Goal: Book appointment/travel/reservation

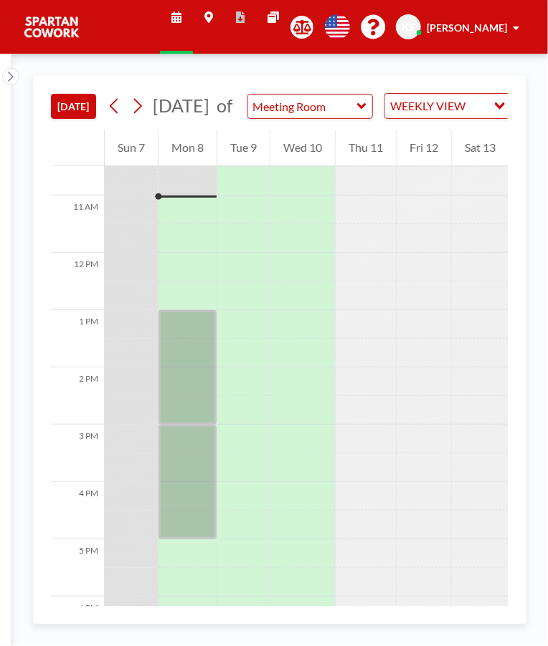
scroll to position [602, 0]
click at [193, 345] on div at bounding box center [187, 367] width 58 height 115
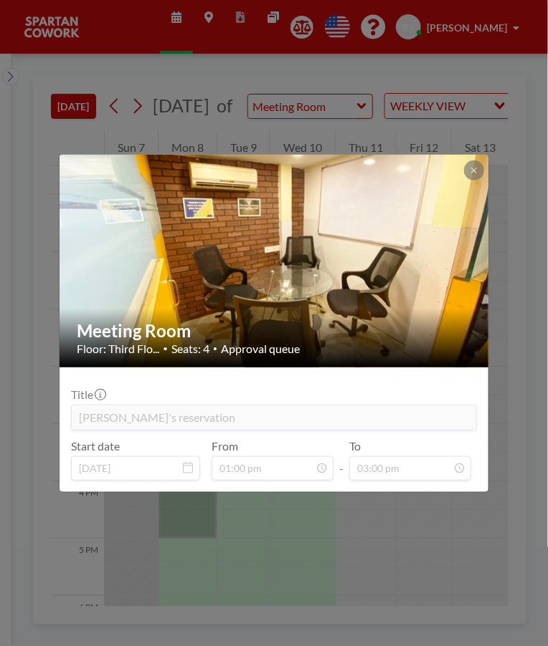
click at [449, 510] on div "Meeting Room Floor: Third Flo... • Seats: 4 • Approval queue Title [PERSON_NAME…" at bounding box center [274, 323] width 548 height 646
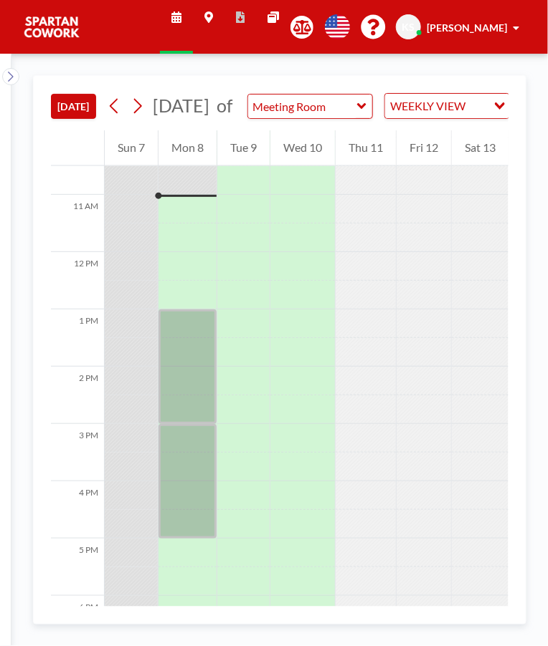
click at [203, 479] on div at bounding box center [187, 481] width 58 height 115
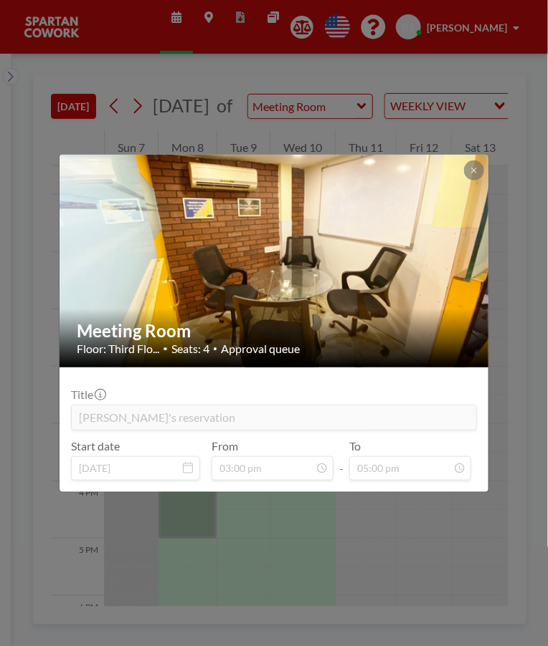
click at [392, 538] on div "Meeting Room Floor: Third Flo... • Seats: 4 • Approval queue Title [PERSON_NAME…" at bounding box center [274, 323] width 548 height 646
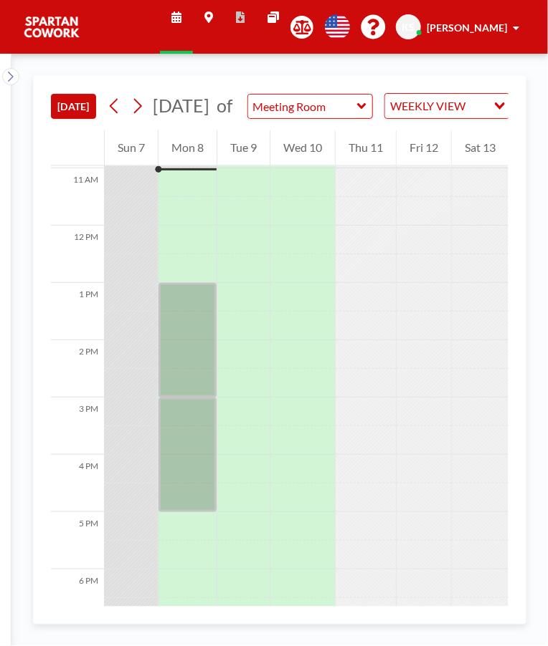
click at [380, 391] on div at bounding box center [365, 383] width 60 height 29
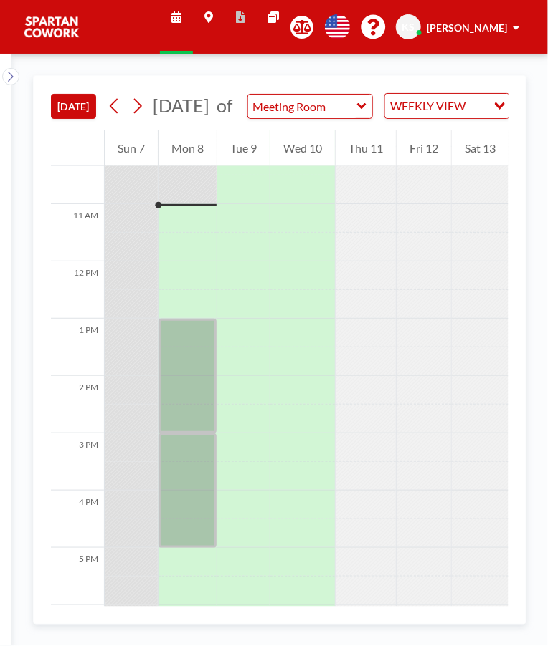
scroll to position [591, 0]
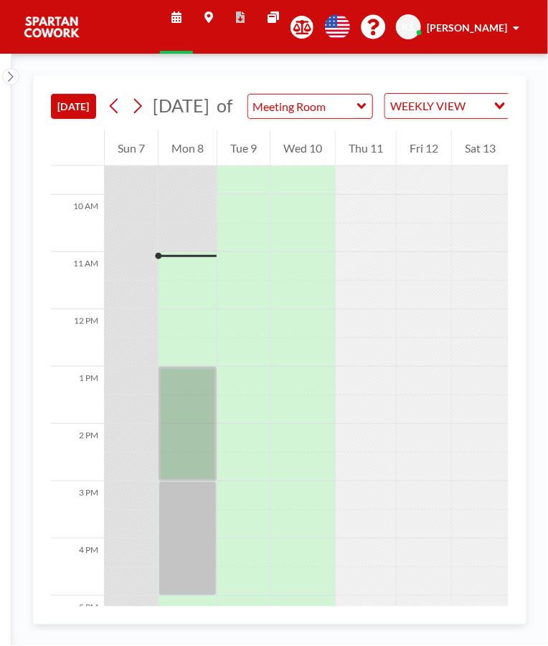
scroll to position [602, 0]
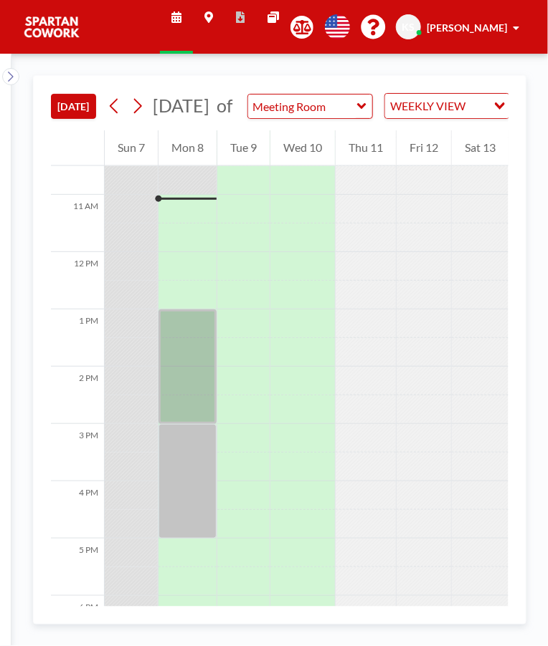
click at [197, 476] on div at bounding box center [187, 481] width 58 height 115
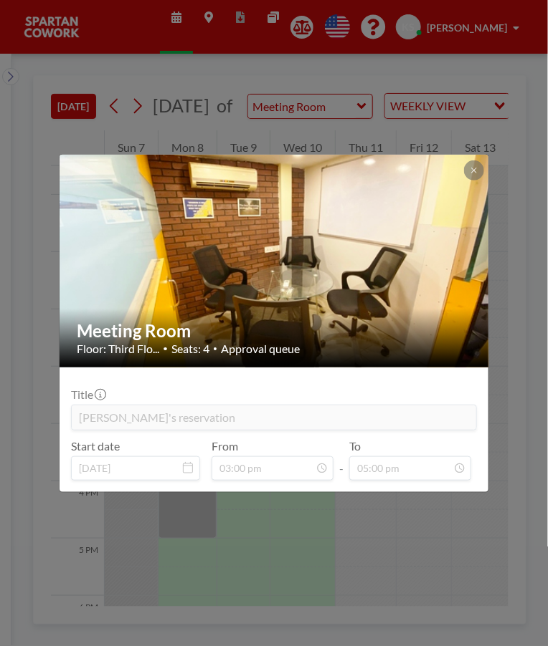
click at [360, 540] on div "Meeting Room Floor: Third Flo... • Seats: 4 • Approval queue Title [PERSON_NAME…" at bounding box center [274, 323] width 548 height 646
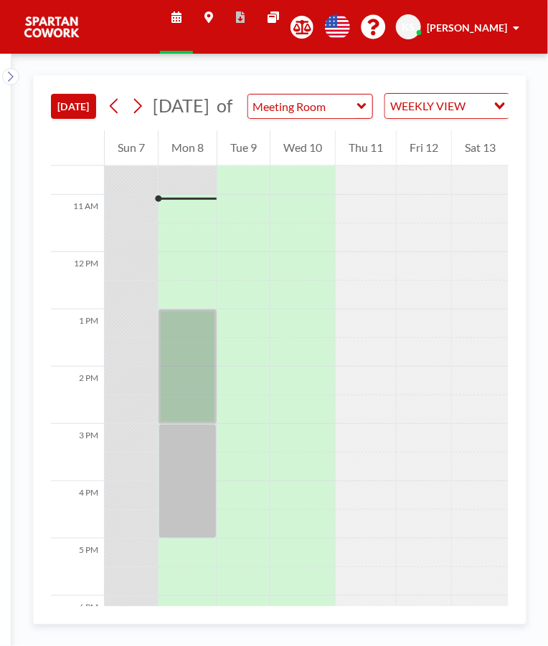
click at [196, 366] on div at bounding box center [187, 367] width 58 height 115
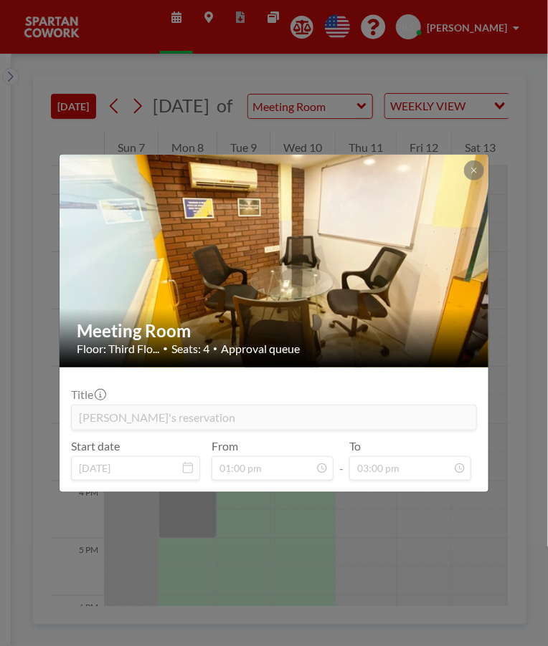
click at [361, 542] on div "Meeting Room Floor: Third Flo... • Seats: 4 • Approval queue Title [PERSON_NAME…" at bounding box center [274, 323] width 548 height 646
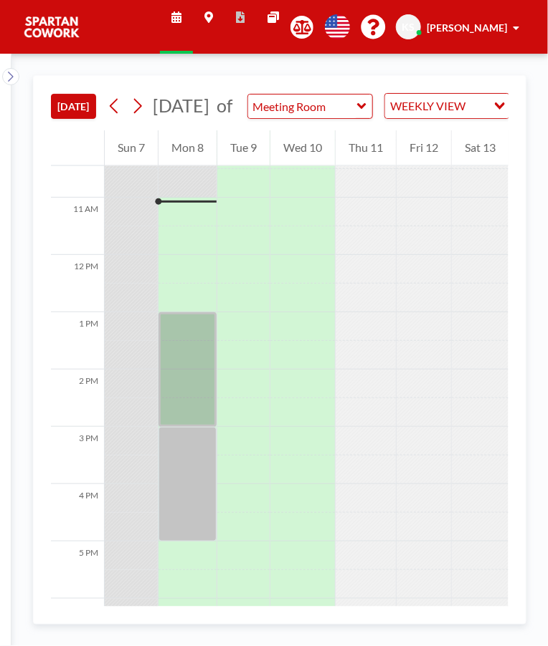
scroll to position [602, 0]
click at [193, 375] on div at bounding box center [187, 367] width 58 height 115
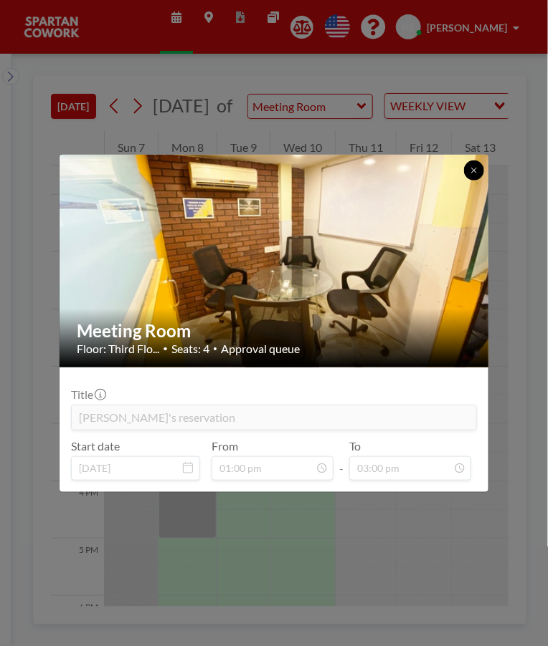
click at [473, 170] on icon at bounding box center [473, 170] width 5 height 5
